Goal: Task Accomplishment & Management: Manage account settings

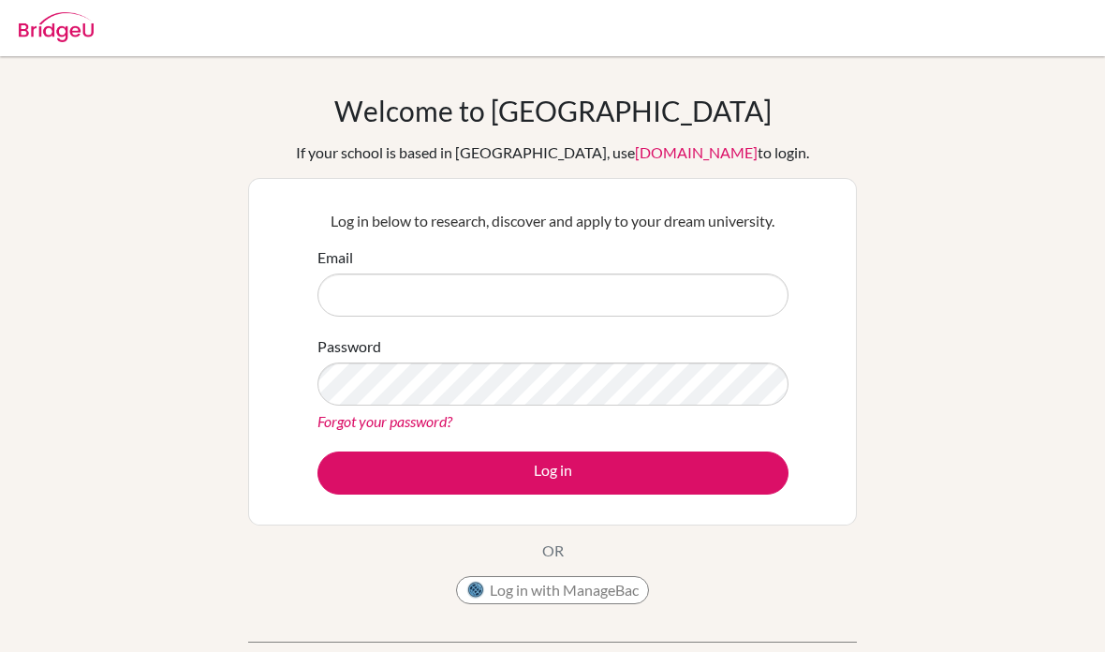
scroll to position [184, 0]
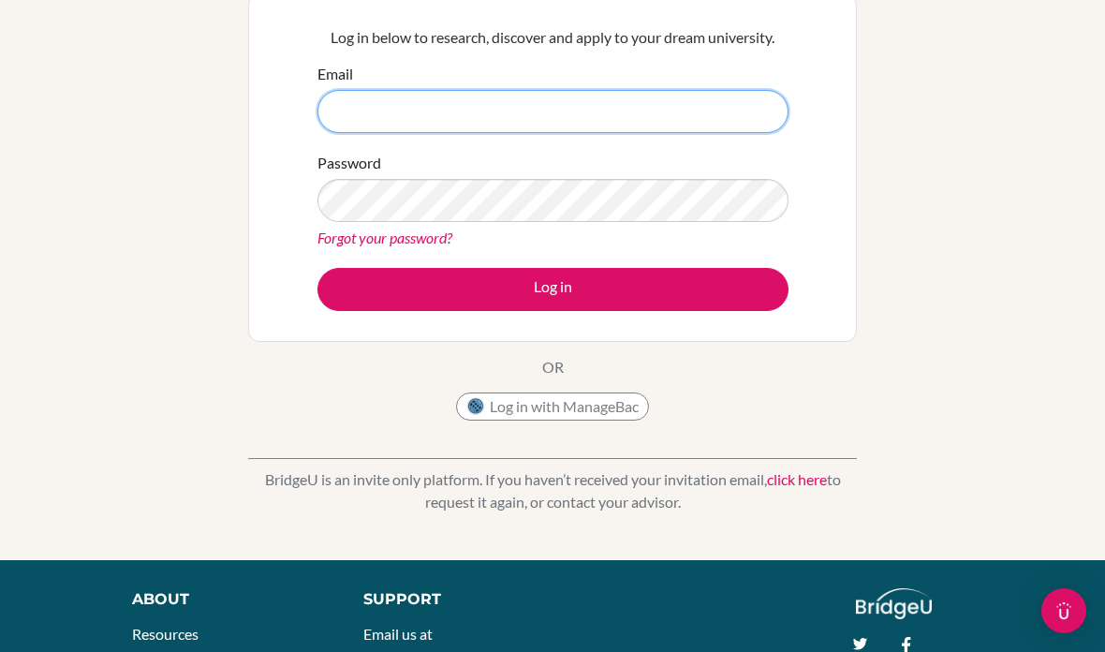
click at [519, 118] on input "Email" at bounding box center [553, 111] width 471 height 43
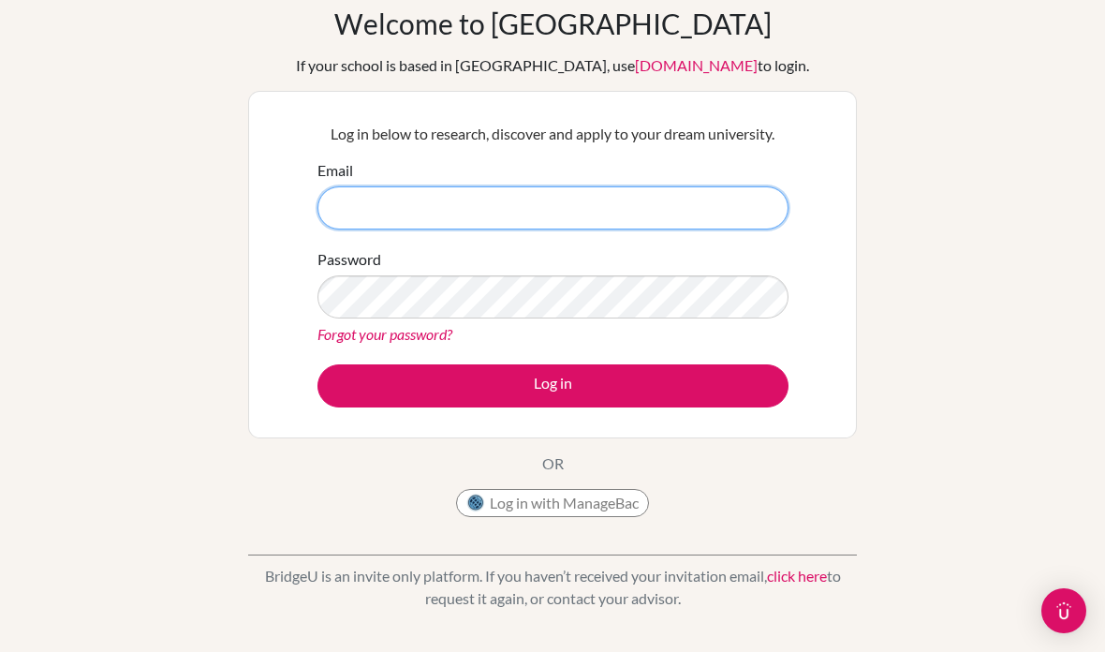
scroll to position [0, 0]
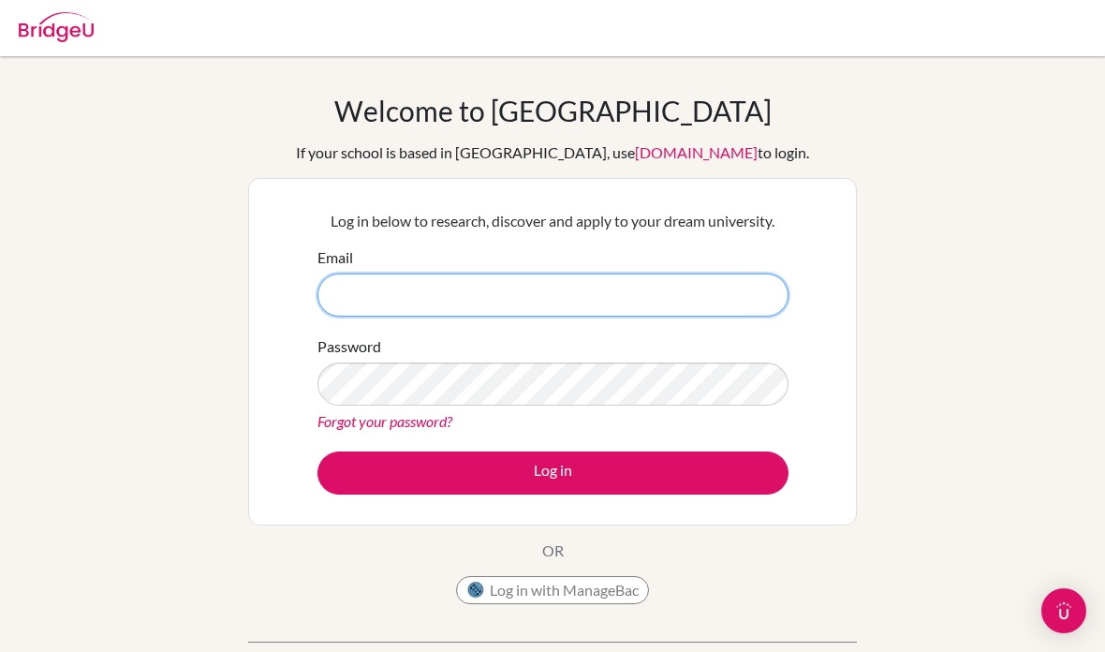
click at [645, 286] on input "Email" at bounding box center [553, 295] width 471 height 43
click at [376, 290] on input "Email" at bounding box center [553, 295] width 471 height 43
paste input "yukikunsmile@gmail.com"
type input "yukikunsmile@gmail.com"
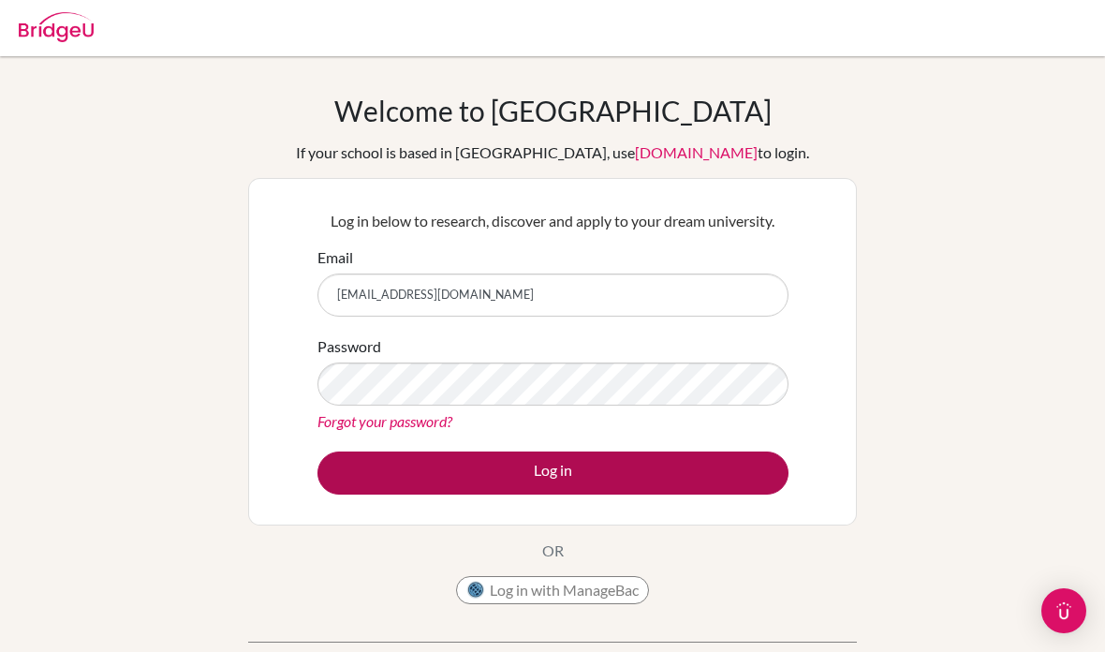
click at [680, 488] on button "Log in" at bounding box center [553, 473] width 471 height 43
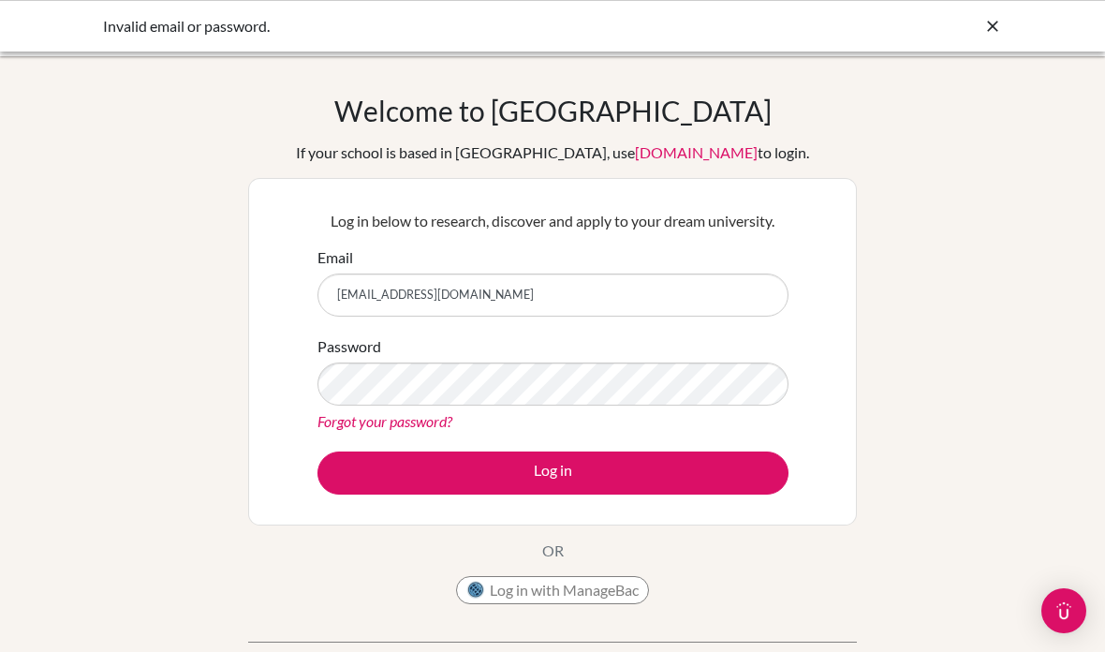
click at [430, 424] on link "Forgot your password?" at bounding box center [385, 421] width 135 height 18
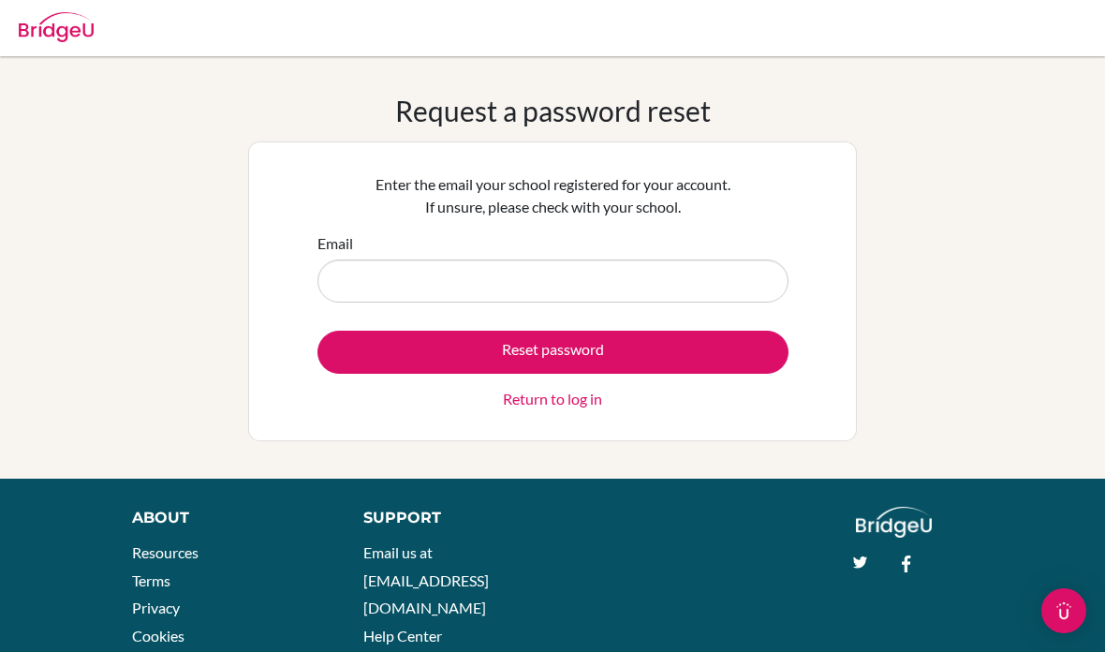
click at [364, 286] on input "Email" at bounding box center [553, 280] width 471 height 43
type input "[EMAIL_ADDRESS][DOMAIN_NAME]"
click at [378, 318] on form "Email yukikunsmile@gmail.com Reset password Return to log in" at bounding box center [553, 321] width 471 height 178
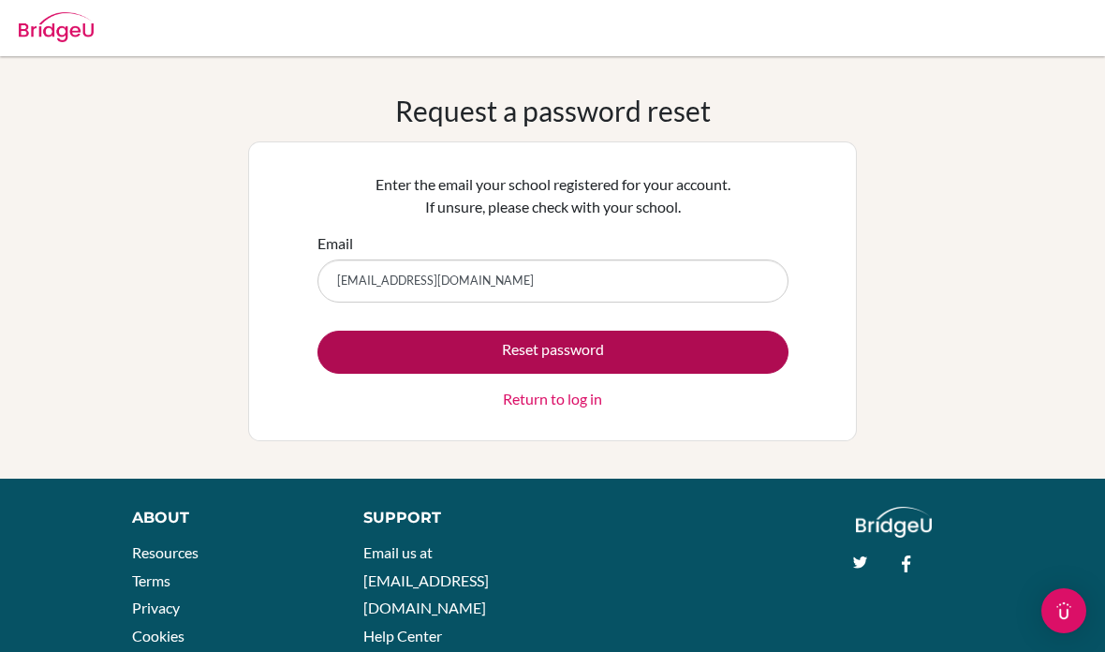
click at [397, 337] on button "Reset password" at bounding box center [553, 352] width 471 height 43
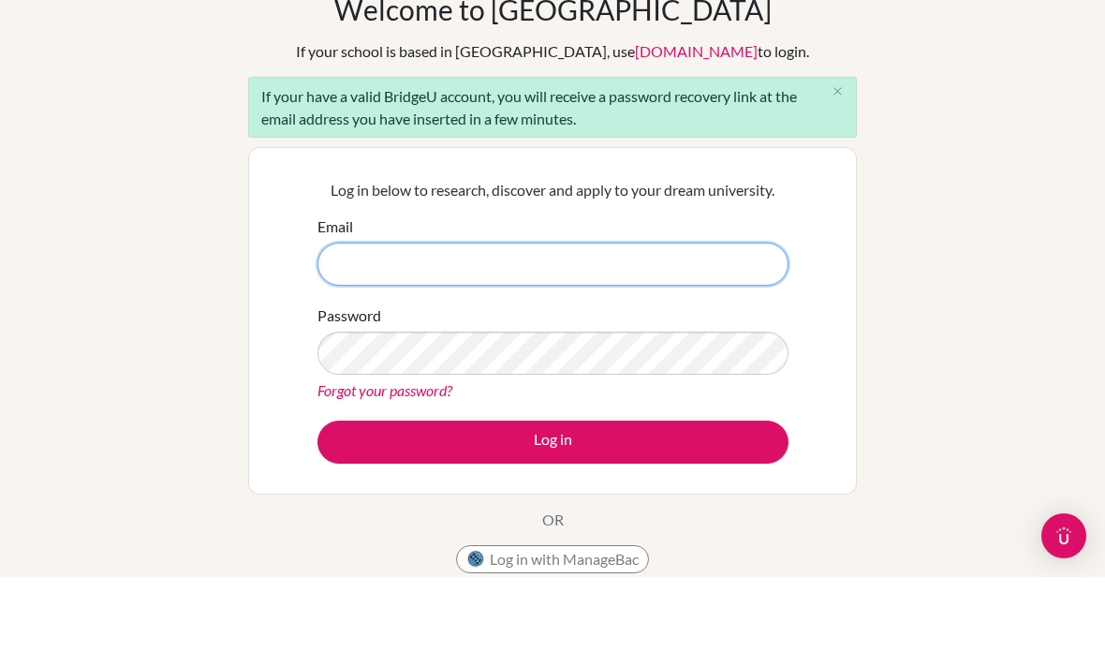
click at [657, 318] on input "Email" at bounding box center [553, 339] width 471 height 43
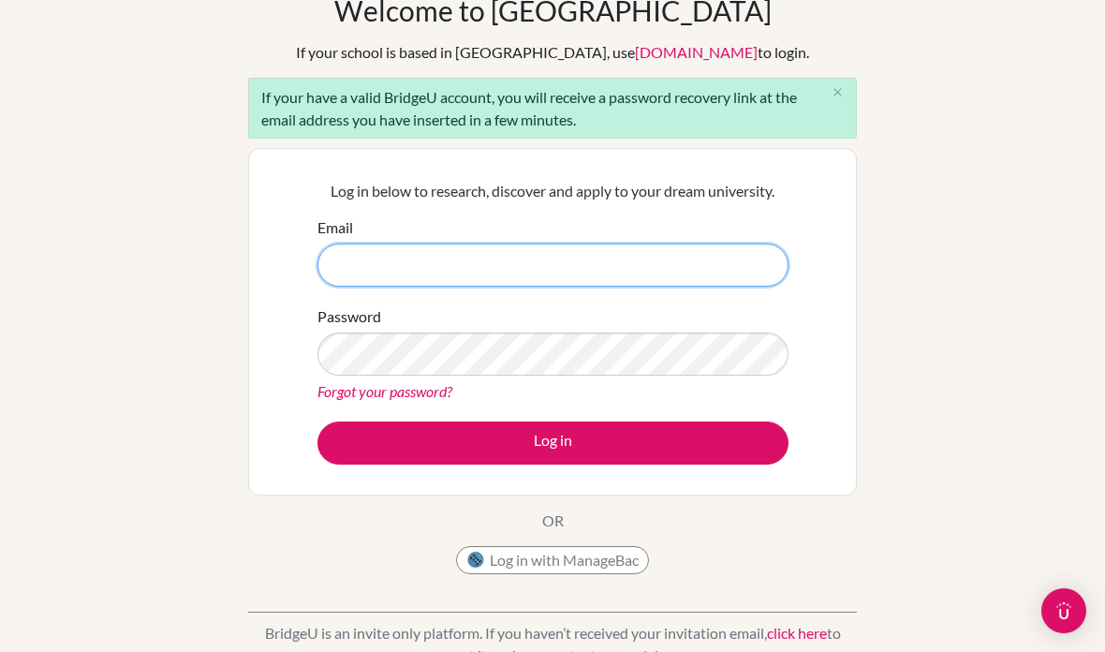
paste input "[EMAIL_ADDRESS][DOMAIN_NAME]"
type input "[EMAIL_ADDRESS][DOMAIN_NAME]"
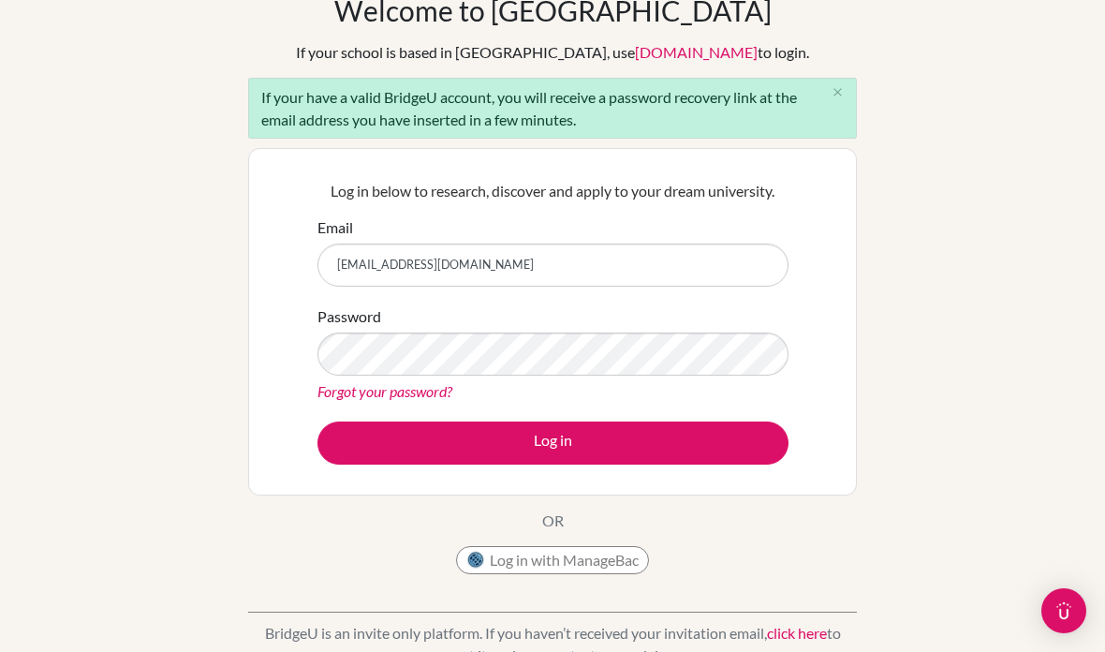
click at [433, 382] on link "Forgot your password?" at bounding box center [385, 391] width 135 height 18
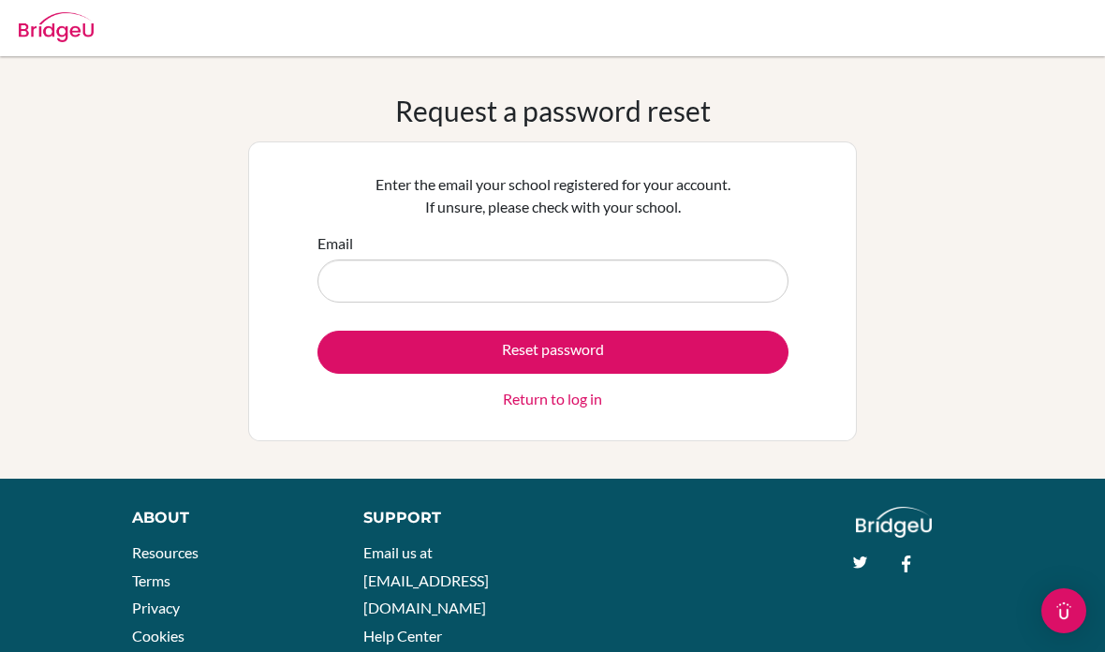
click at [625, 283] on input "Email" at bounding box center [553, 280] width 471 height 43
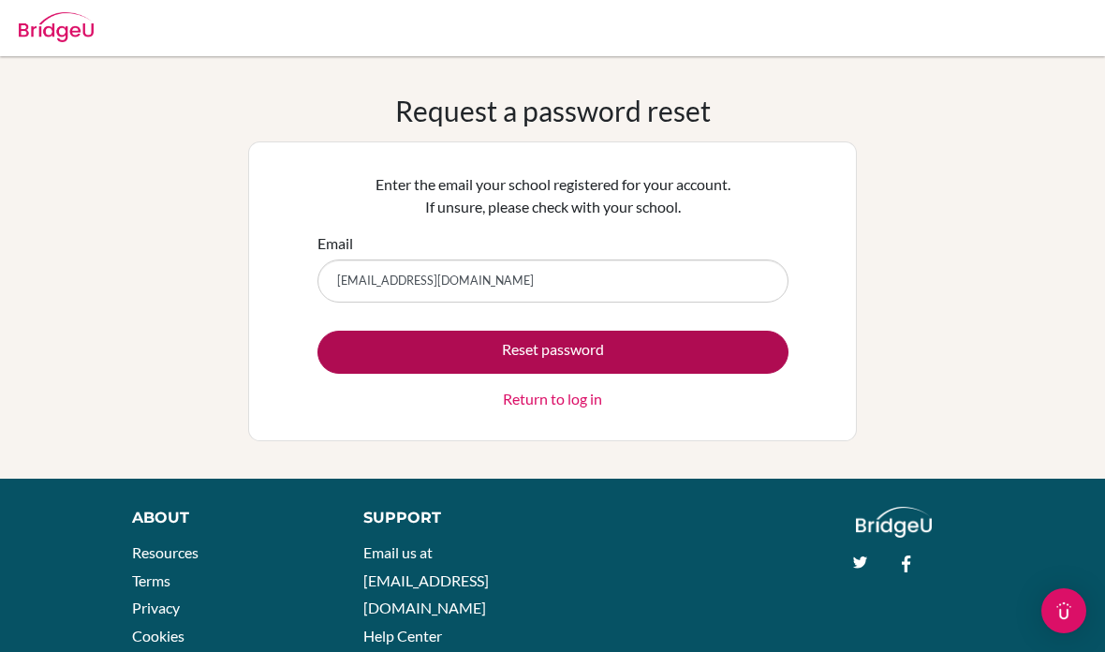
type input "yukikunsmile@gmail.com"
click at [576, 343] on button "Reset password" at bounding box center [553, 352] width 471 height 43
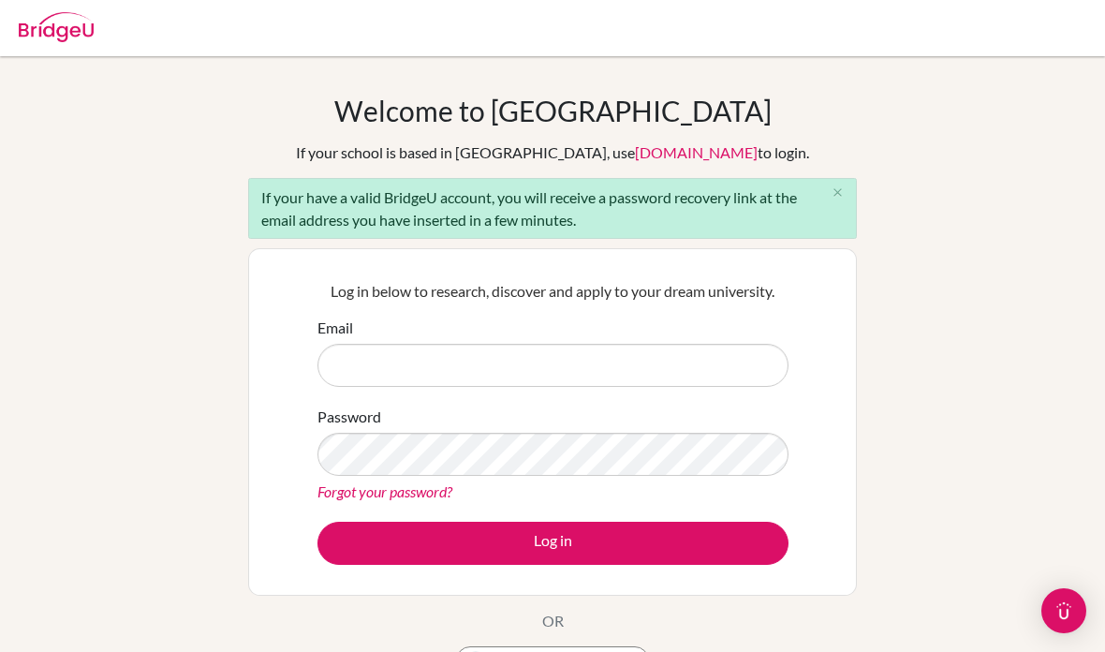
click at [438, 484] on link "Forgot your password?" at bounding box center [385, 491] width 135 height 18
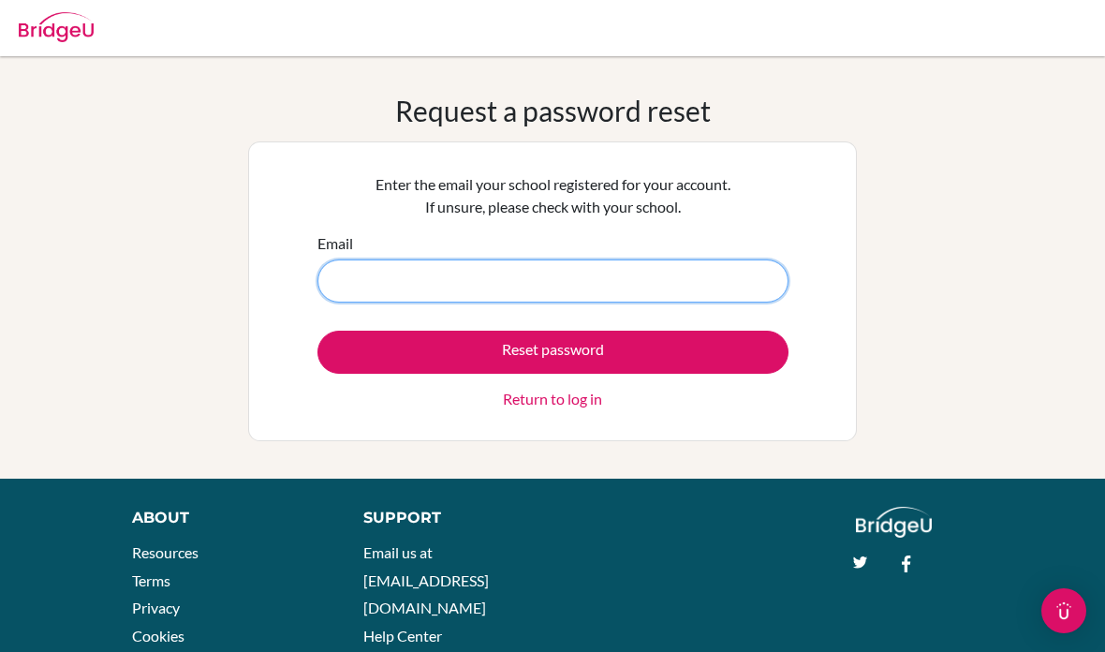
click at [399, 279] on input "Email" at bounding box center [553, 280] width 471 height 43
paste input "[EMAIL_ADDRESS][DOMAIN_NAME]"
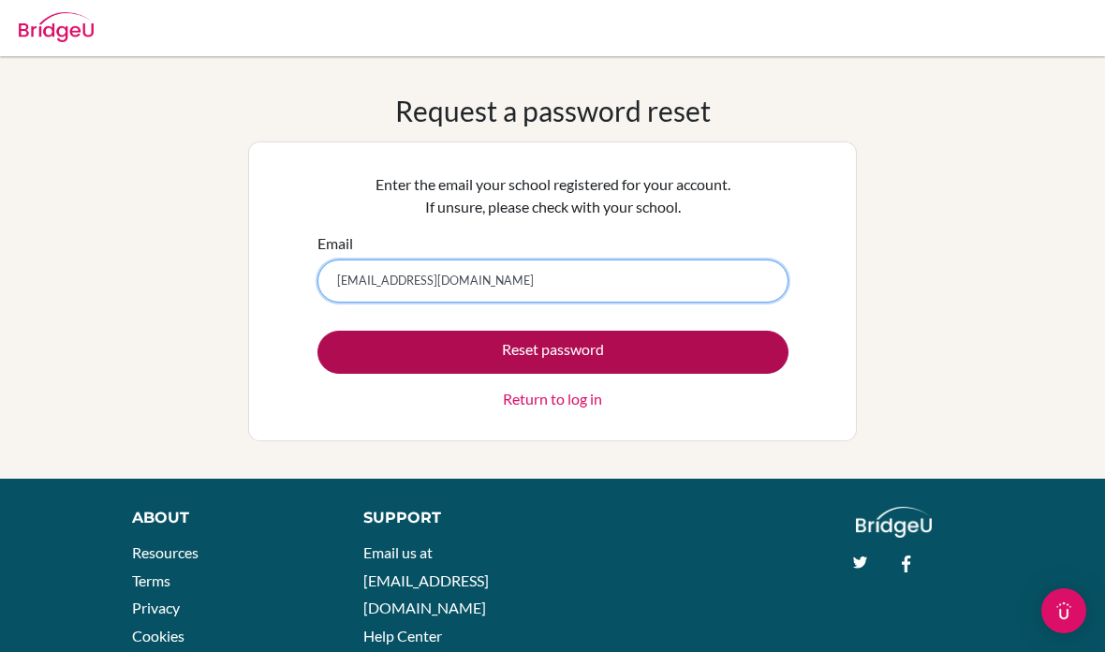
type input "[EMAIL_ADDRESS][DOMAIN_NAME]"
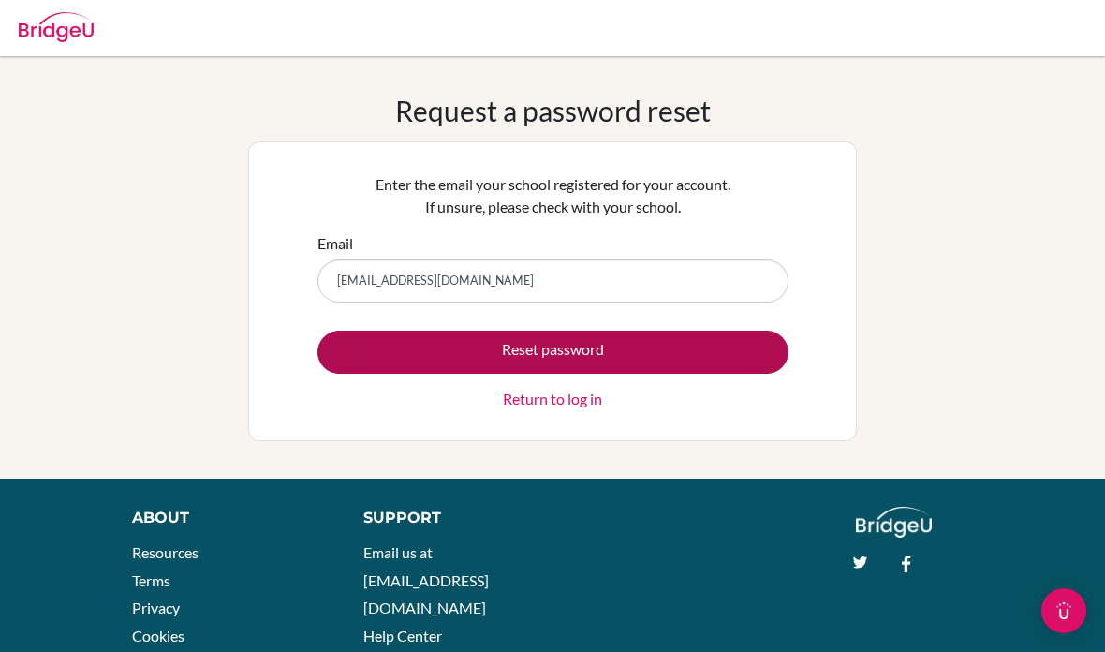
click at [368, 346] on button "Reset password" at bounding box center [553, 352] width 471 height 43
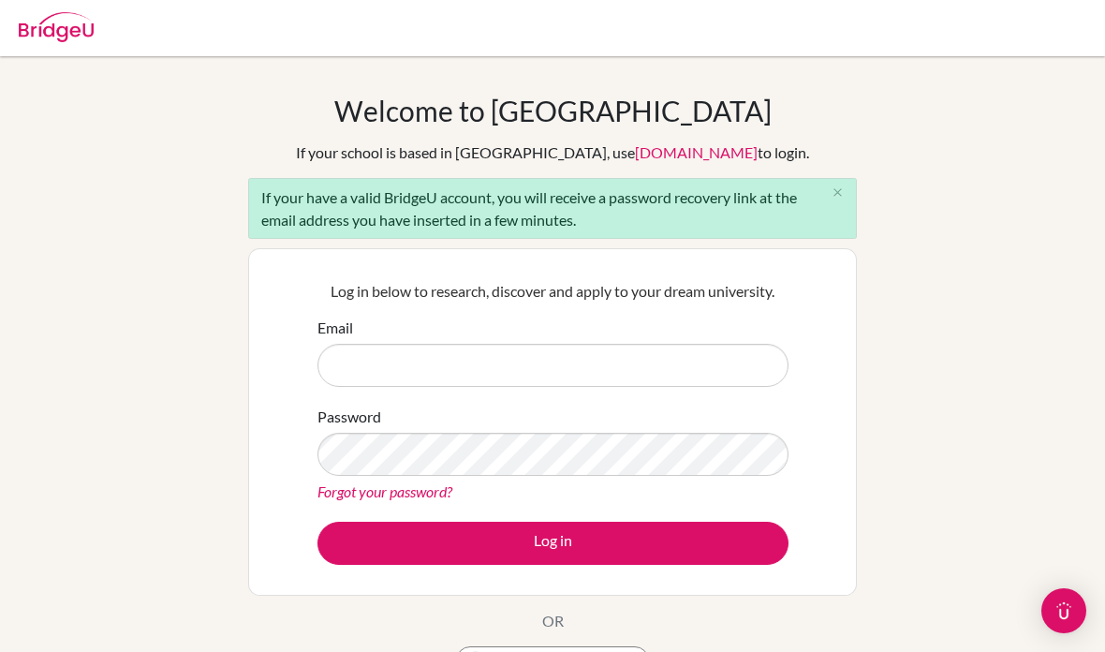
type input "[EMAIL_ADDRESS][DOMAIN_NAME]"
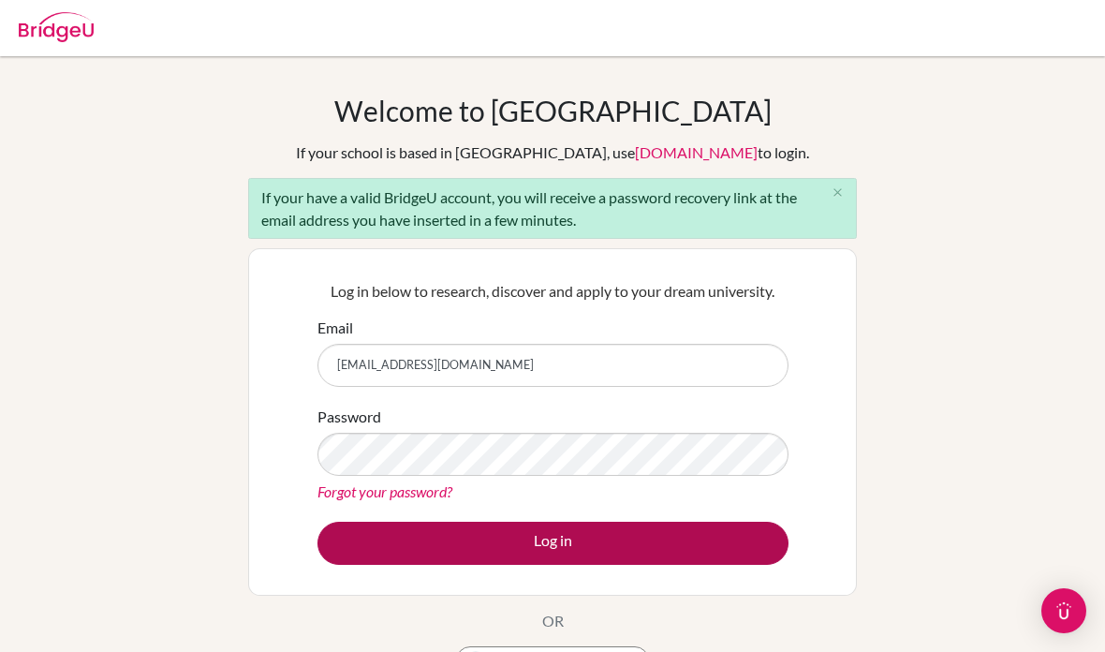
click at [711, 533] on button "Log in" at bounding box center [553, 543] width 471 height 43
